Goal: Transaction & Acquisition: Purchase product/service

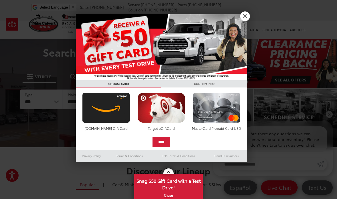
click at [245, 17] on link "X" at bounding box center [245, 16] width 10 height 10
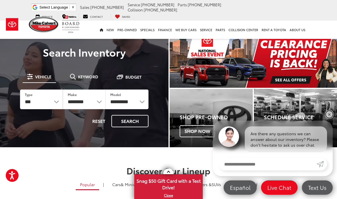
click at [327, 114] on link "✕" at bounding box center [329, 114] width 7 height 7
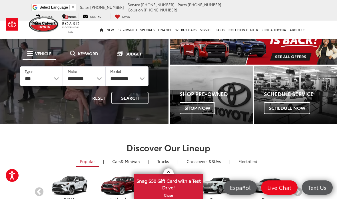
scroll to position [21, 0]
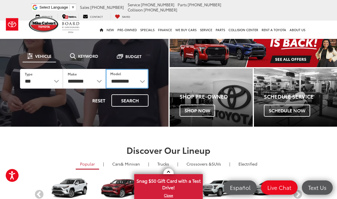
click at [129, 82] on select "**********" at bounding box center [127, 79] width 43 height 20
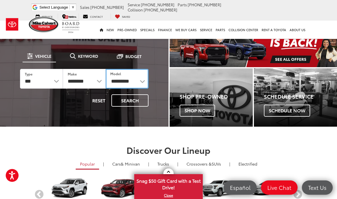
select select "******"
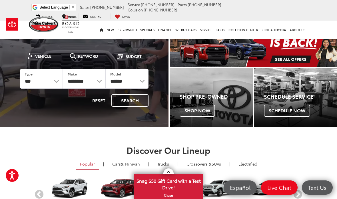
click at [137, 101] on button "Search" at bounding box center [129, 100] width 37 height 12
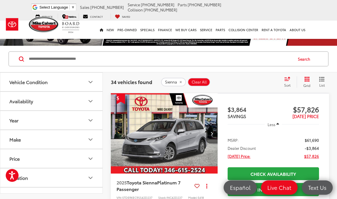
scroll to position [16, 0]
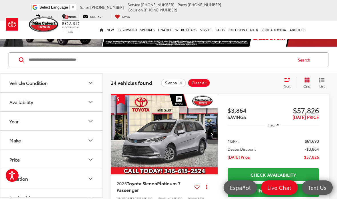
click at [289, 83] on div "Sort" at bounding box center [288, 82] width 15 height 11
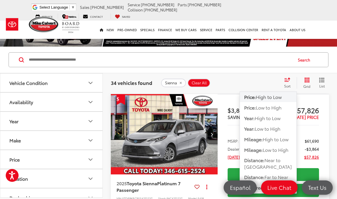
click at [281, 119] on span "High to Low" at bounding box center [268, 118] width 26 height 7
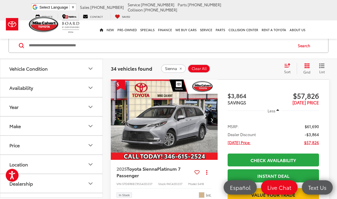
scroll to position [30, 0]
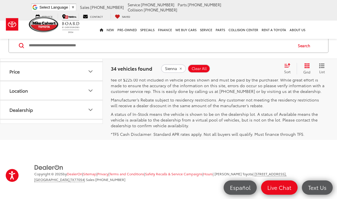
click at [240, 59] on link "2" at bounding box center [244, 54] width 9 height 10
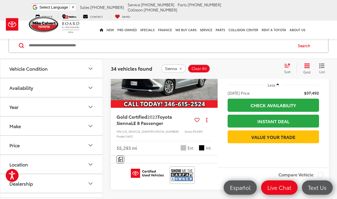
scroll to position [429, 0]
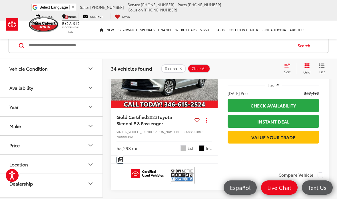
click at [92, 69] on icon "Vehicle Condition" at bounding box center [90, 68] width 7 height 7
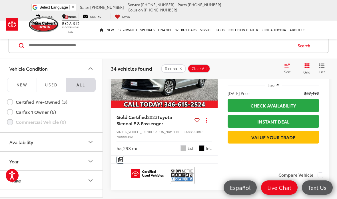
click at [23, 84] on span "NEW" at bounding box center [22, 84] width 11 height 5
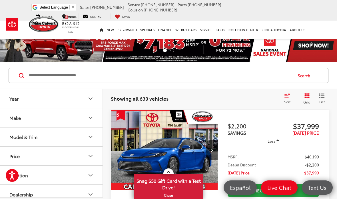
click at [91, 117] on icon "Make" at bounding box center [90, 117] width 7 height 7
click at [31, 141] on img at bounding box center [26, 137] width 16 height 13
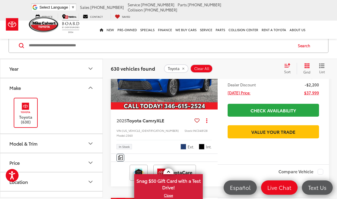
scroll to position [102, 0]
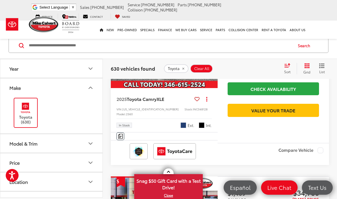
click at [96, 142] on button "Model & Trim" at bounding box center [51, 143] width 103 height 19
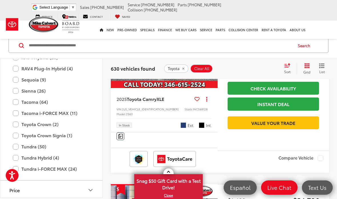
scroll to position [349, 0]
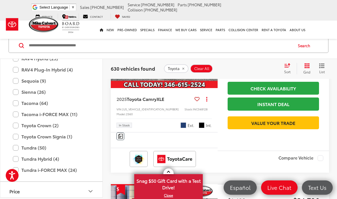
click at [17, 92] on label "Sienna (26)" at bounding box center [51, 92] width 77 height 10
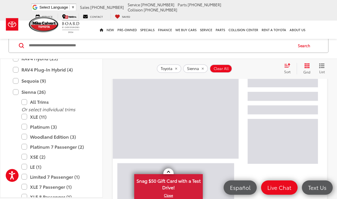
scroll to position [75, 0]
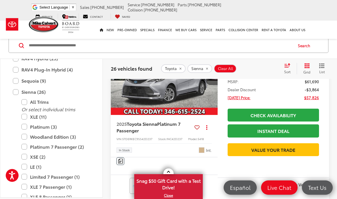
click at [25, 136] on label "Woodland Edition (3)" at bounding box center [55, 137] width 69 height 10
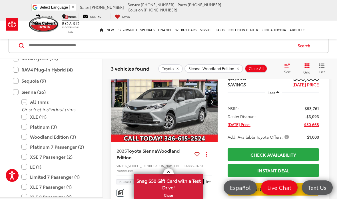
scroll to position [49, 0]
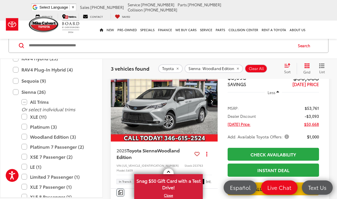
click at [284, 138] on span "Add. Available Toyota Offers:" at bounding box center [259, 137] width 63 height 6
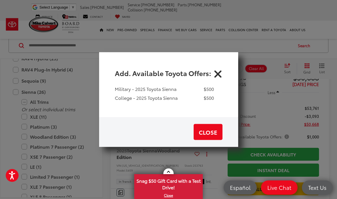
click at [216, 77] on icon "Close" at bounding box center [217, 72] width 9 height 9
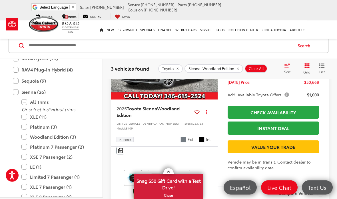
scroll to position [91, 0]
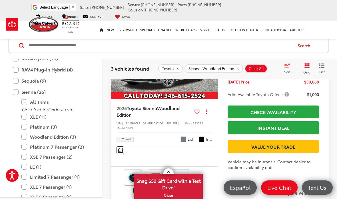
click at [185, 136] on span "Cement" at bounding box center [184, 139] width 6 height 6
click at [178, 105] on span "Woodland Edition" at bounding box center [148, 111] width 63 height 13
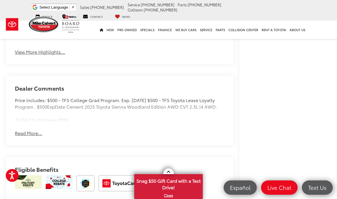
scroll to position [421, 0]
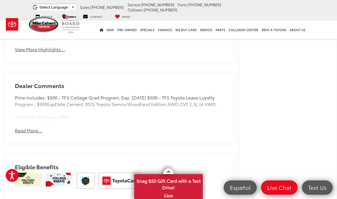
click at [39, 134] on button "Read More..." at bounding box center [28, 130] width 27 height 7
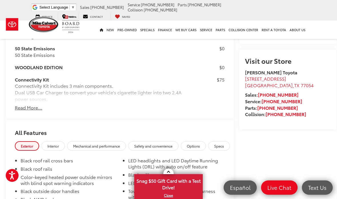
click at [38, 111] on button "Read More..." at bounding box center [28, 107] width 27 height 7
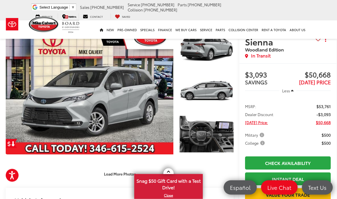
scroll to position [0, 0]
